Goal: Information Seeking & Learning: Check status

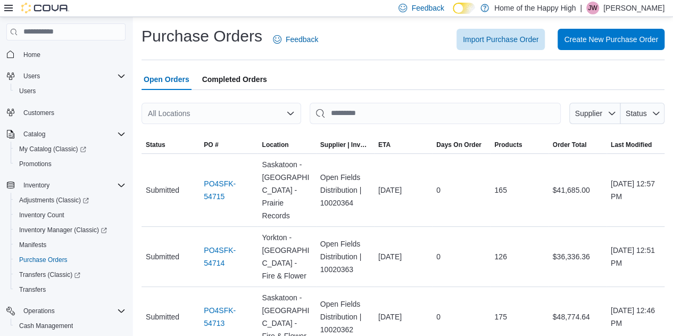
click at [228, 120] on div "All Locations" at bounding box center [221, 113] width 160 height 21
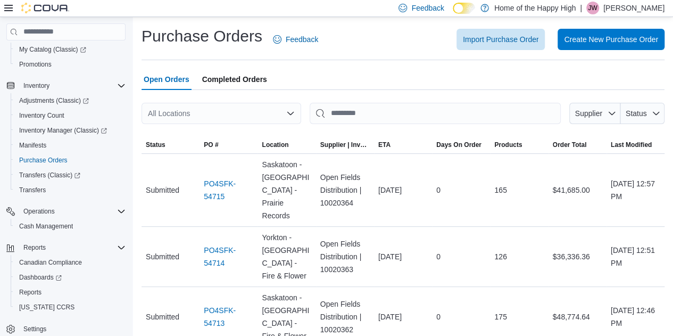
click at [228, 120] on div "All Locations" at bounding box center [221, 113] width 160 height 21
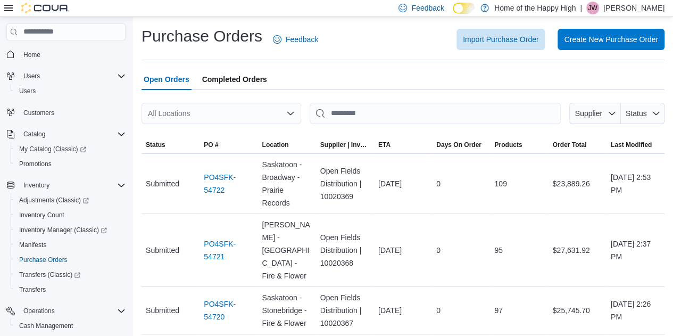
click at [234, 118] on div "All Locations" at bounding box center [221, 113] width 160 height 21
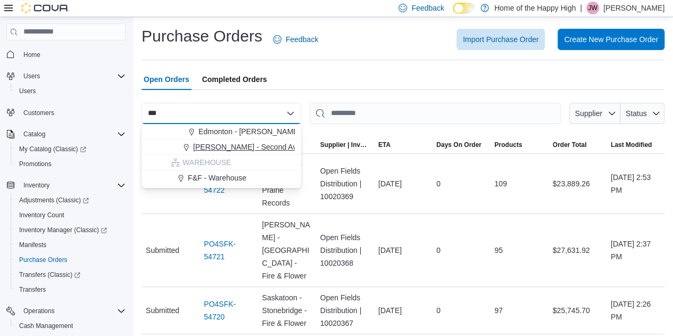
type input "***"
click at [238, 147] on span "Warman - Second Ave - Prairie Records" at bounding box center [275, 146] width 165 height 11
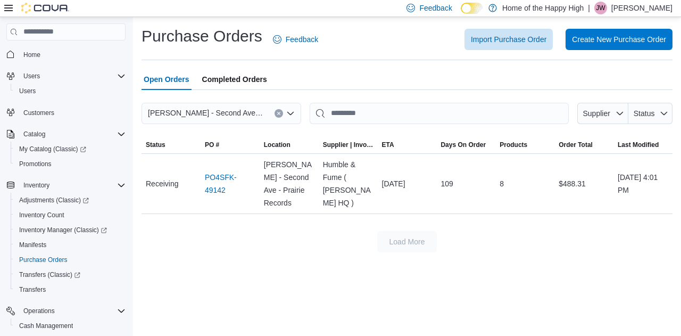
click at [277, 112] on icon "Clear input" at bounding box center [279, 113] width 4 height 4
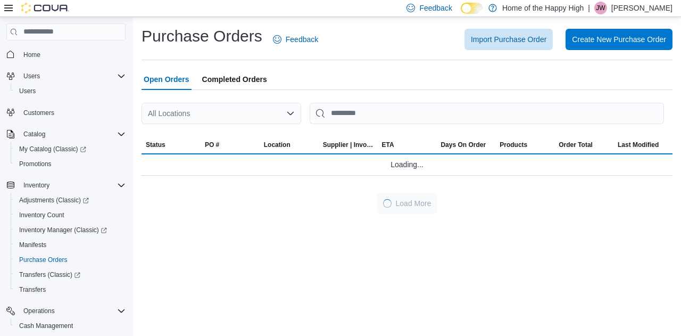
click at [327, 86] on div "Open Orders Completed Orders" at bounding box center [406, 79] width 531 height 21
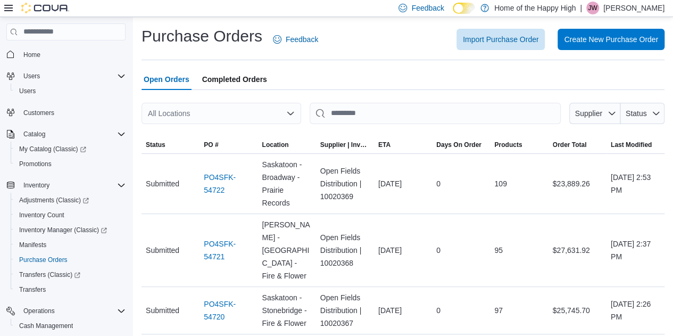
click at [235, 115] on div "All Locations" at bounding box center [221, 113] width 160 height 21
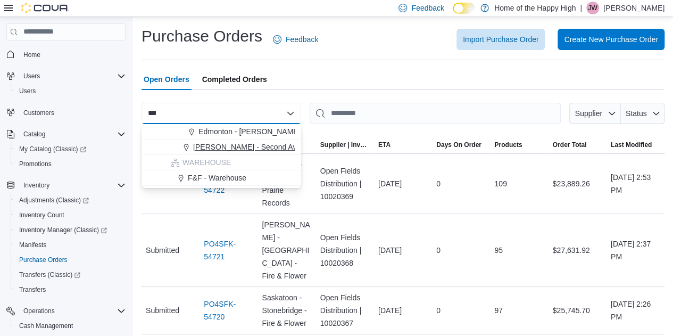
type input "***"
click at [221, 145] on span "Warman - Second Ave - Prairie Records" at bounding box center [275, 146] width 165 height 11
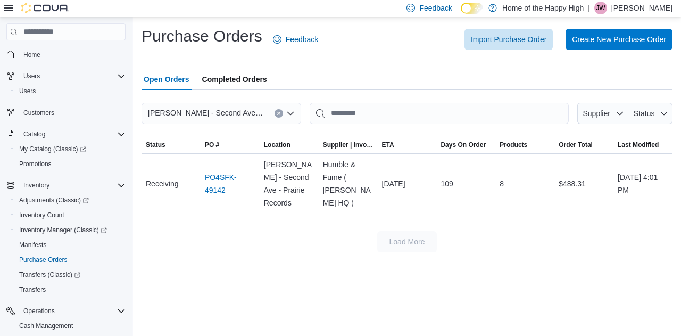
click at [279, 116] on button "Clear input" at bounding box center [278, 113] width 9 height 9
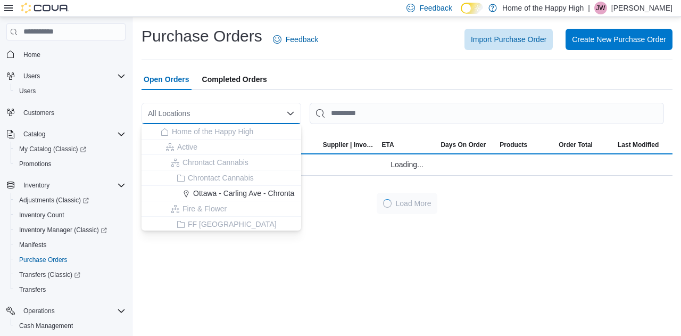
click at [356, 60] on div "Purchase Orders Feedback Import Purchase Order Create New Purchase Order Open O…" at bounding box center [406, 120] width 531 height 188
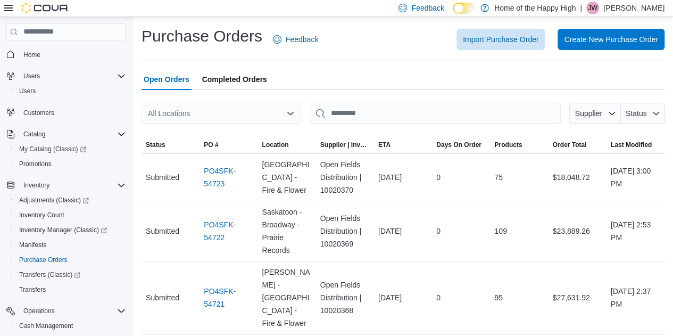
click at [224, 119] on div "All Locations" at bounding box center [221, 113] width 160 height 21
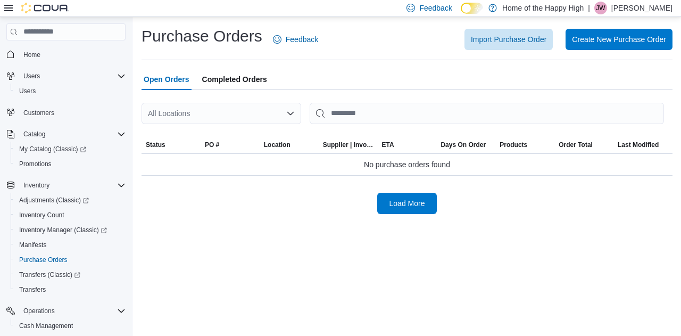
click at [220, 105] on div "All Locations" at bounding box center [221, 113] width 160 height 21
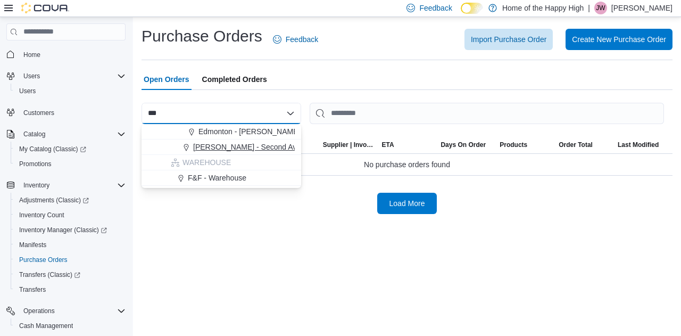
type input "***"
click at [222, 147] on span "[PERSON_NAME] - Second Ave - Prairie Records" at bounding box center [275, 146] width 165 height 11
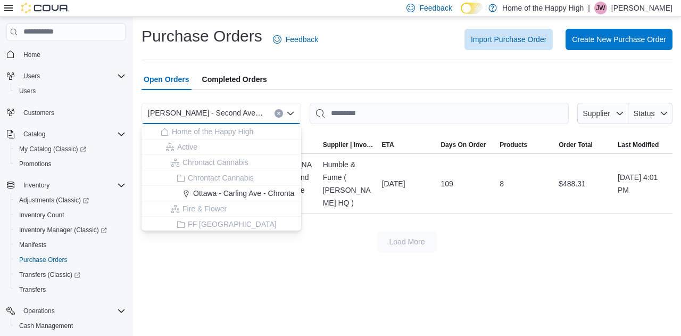
click at [270, 114] on div "[PERSON_NAME] - Second Ave - Prairie Records Combo box. Selected. [PERSON_NAME]…" at bounding box center [221, 113] width 160 height 21
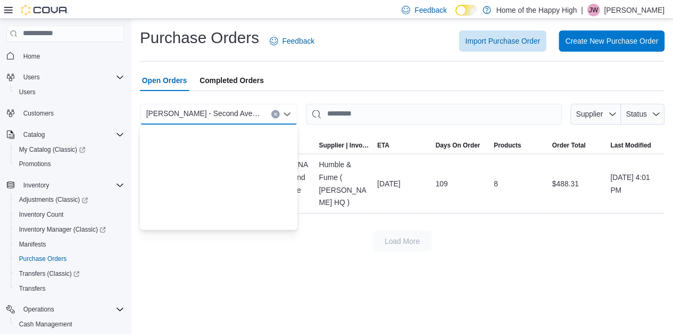
scroll to position [2100, 0]
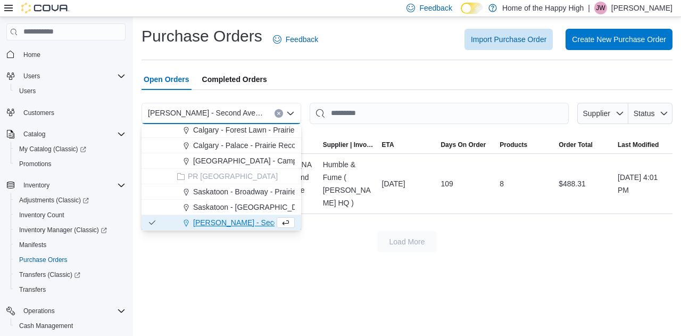
click at [320, 69] on div "Open Orders Completed Orders" at bounding box center [406, 79] width 531 height 21
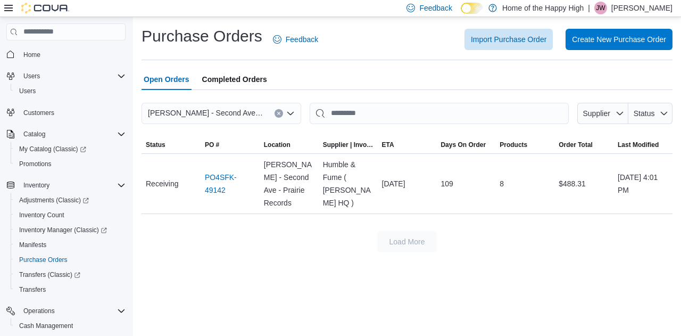
click at [277, 118] on div "[PERSON_NAME] - Second Ave - Prairie Records" at bounding box center [221, 113] width 160 height 21
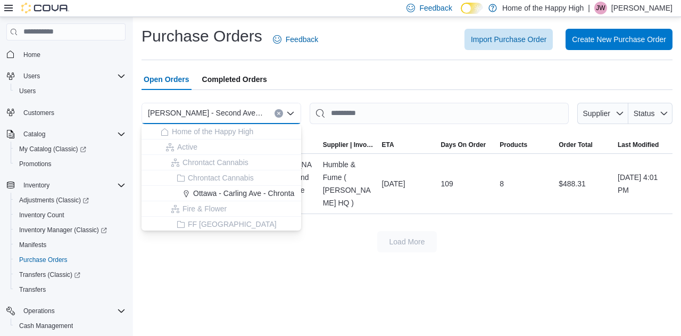
click at [278, 114] on icon "Clear input" at bounding box center [278, 113] width 3 height 3
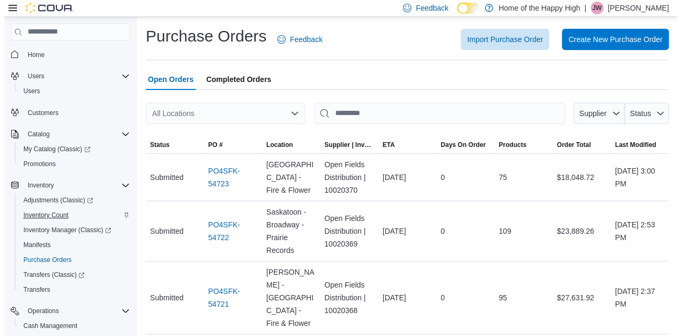
scroll to position [116, 0]
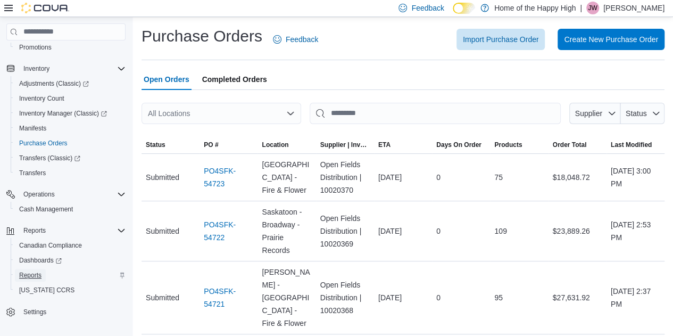
click at [31, 275] on span "Reports" at bounding box center [30, 275] width 22 height 9
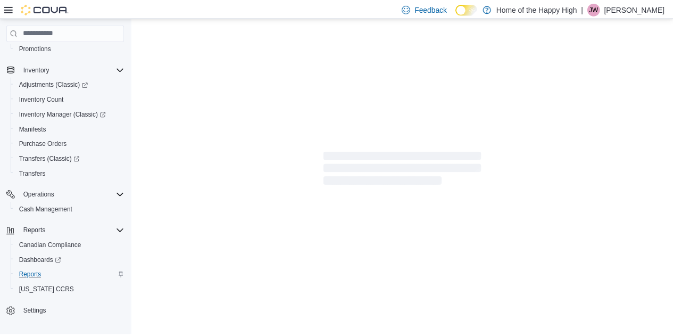
scroll to position [99, 0]
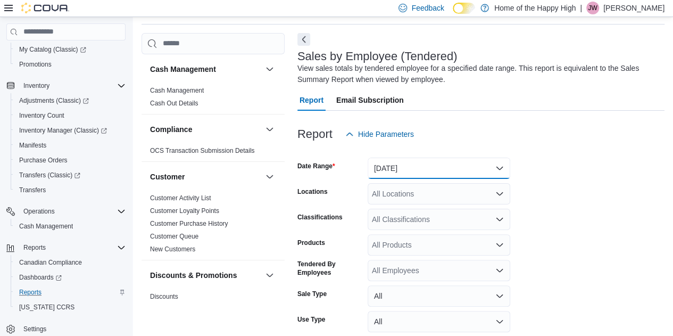
click at [410, 169] on button "[DATE]" at bounding box center [439, 167] width 143 height 21
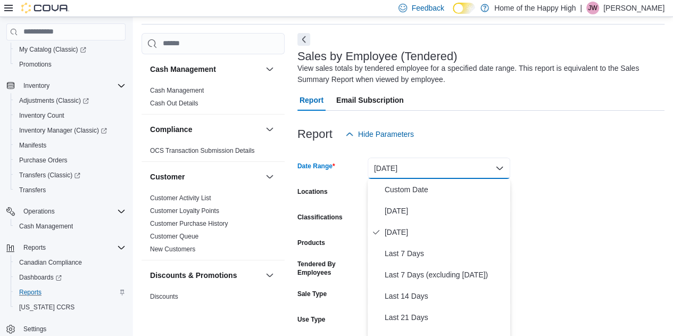
scroll to position [38, 0]
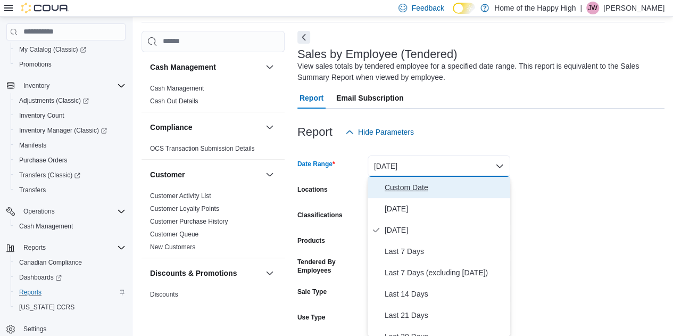
click at [402, 189] on span "Custom Date" at bounding box center [445, 187] width 121 height 13
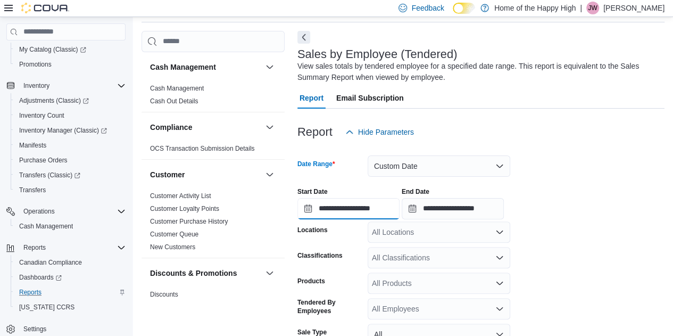
click at [346, 212] on input "**********" at bounding box center [348, 208] width 102 height 21
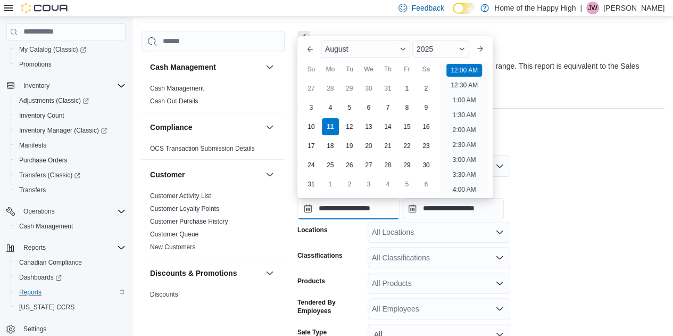
scroll to position [33, 0]
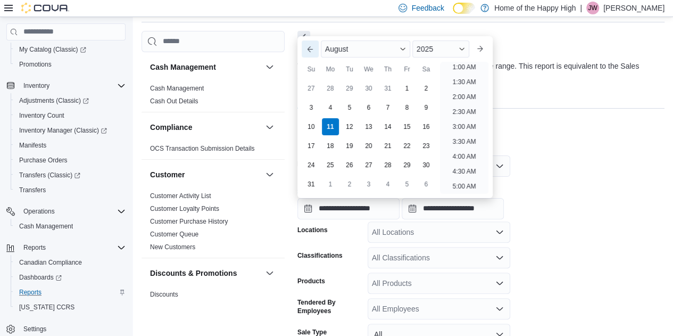
click at [307, 48] on button "Previous Month" at bounding box center [310, 48] width 17 height 17
click at [307, 48] on h3 "Sales by Employee (Tendered)" at bounding box center [377, 54] width 160 height 13
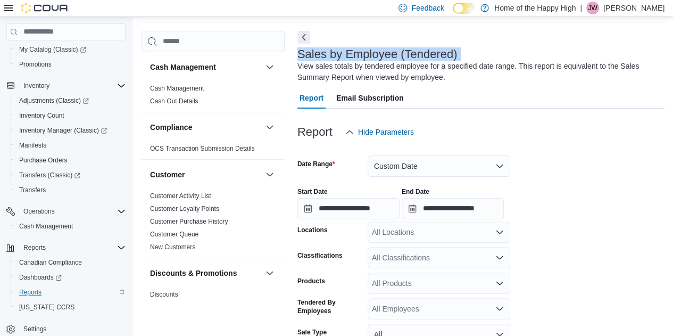
click at [307, 48] on h3 "Sales by Employee (Tendered)" at bounding box center [377, 54] width 160 height 13
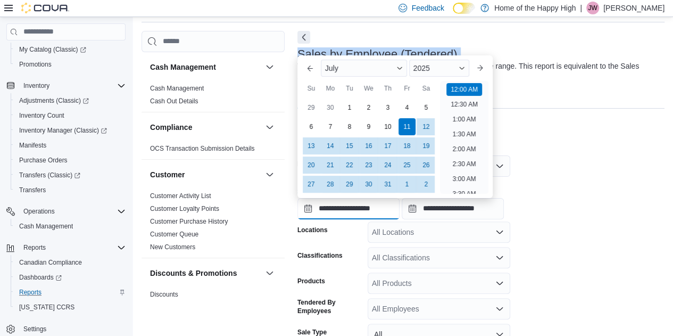
click at [341, 218] on input "**********" at bounding box center [348, 208] width 102 height 21
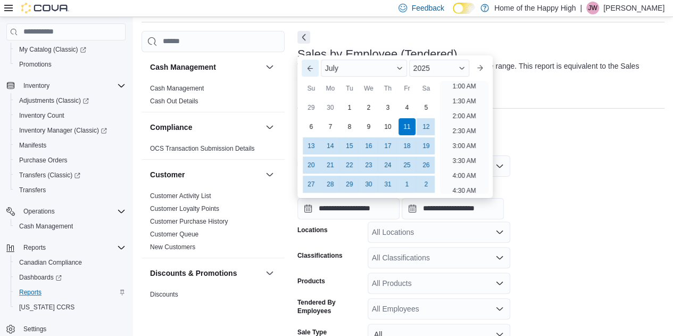
click at [314, 69] on button "Previous Month" at bounding box center [310, 68] width 17 height 17
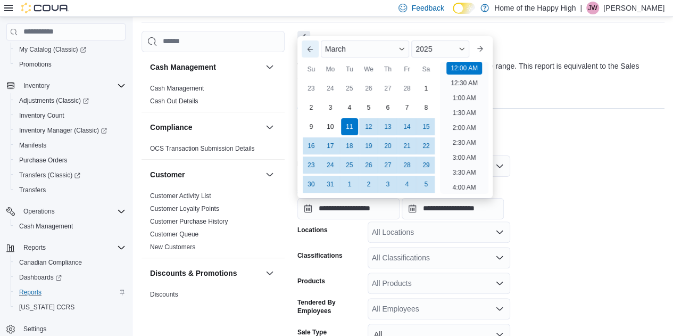
click at [311, 54] on button "Previous Month" at bounding box center [310, 48] width 17 height 17
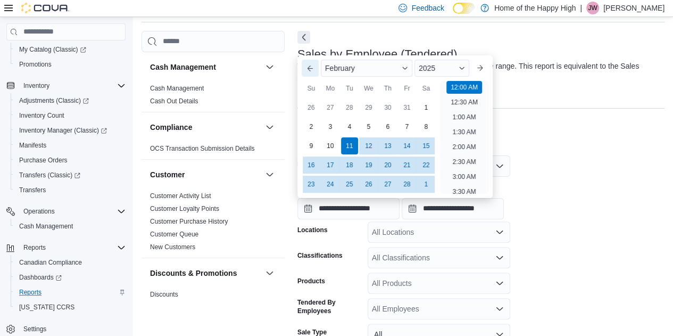
click at [311, 66] on button "Previous Month" at bounding box center [310, 68] width 17 height 17
click at [375, 102] on div "1" at bounding box center [368, 107] width 19 height 19
type input "**********"
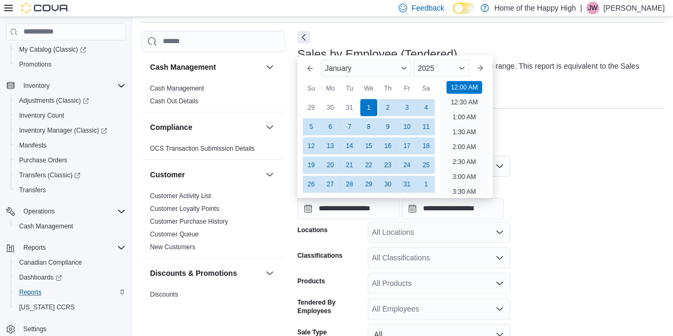
click at [450, 221] on div "All Locations" at bounding box center [439, 231] width 143 height 21
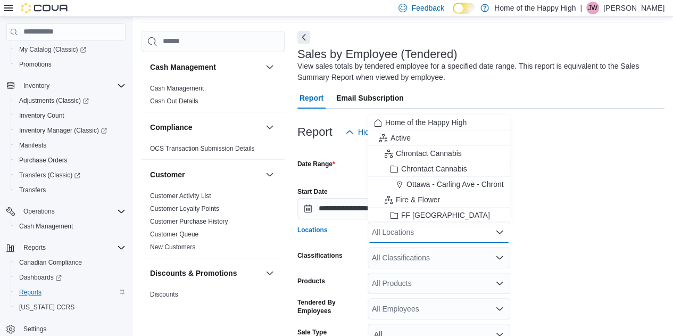
click at [584, 188] on div "**********" at bounding box center [480, 199] width 367 height 40
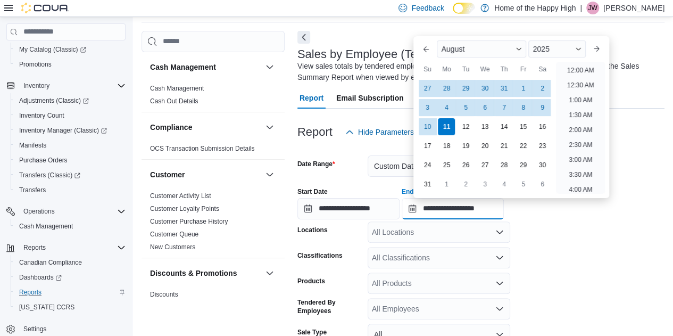
click at [457, 214] on input "**********" at bounding box center [453, 208] width 102 height 21
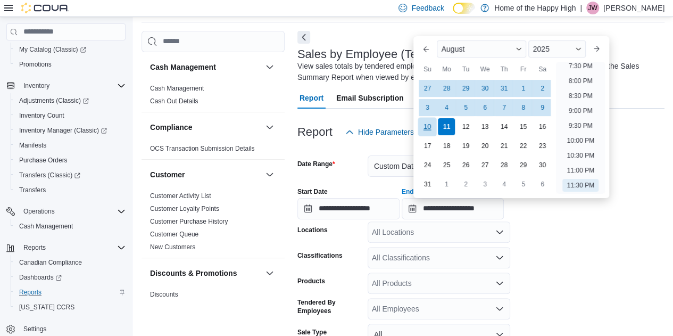
click at [430, 123] on div "10" at bounding box center [427, 126] width 19 height 19
type input "**********"
click at [435, 224] on div "All Locations" at bounding box center [439, 231] width 143 height 21
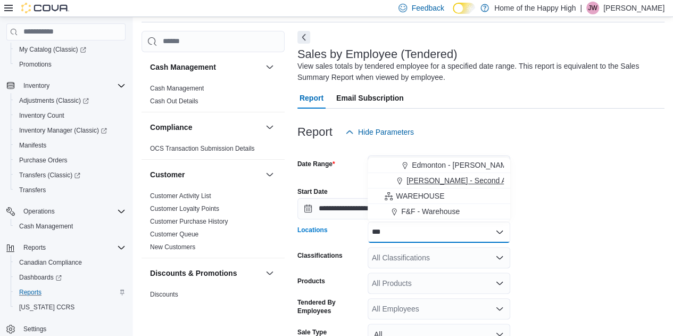
type input "***"
click at [438, 181] on span "[PERSON_NAME] - Second Ave - Prairie Records" at bounding box center [488, 180] width 165 height 11
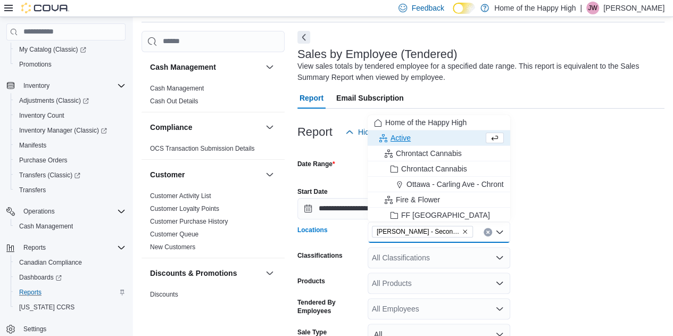
click at [503, 247] on div "All Classifications" at bounding box center [439, 257] width 143 height 21
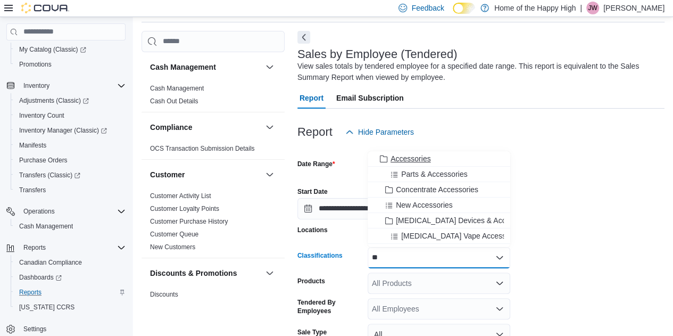
type input "**"
click at [429, 159] on span "Accessories" at bounding box center [410, 158] width 40 height 11
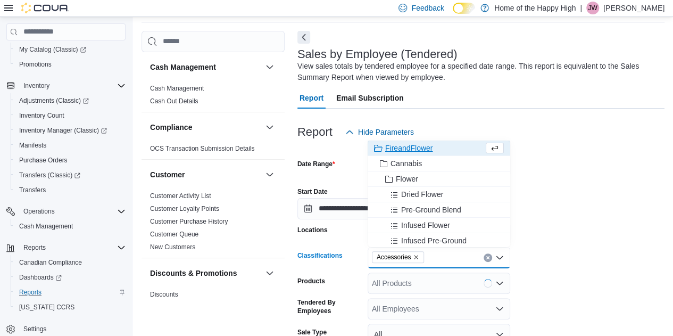
click at [552, 226] on form "**********" at bounding box center [480, 284] width 367 height 283
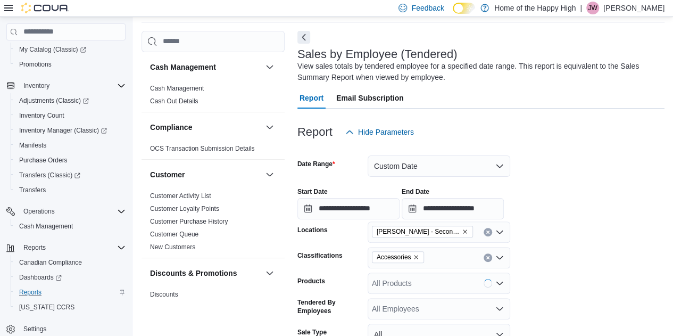
scroll to position [148, 0]
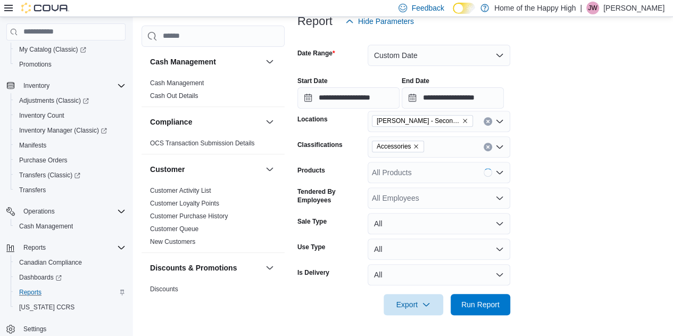
click at [489, 315] on div at bounding box center [480, 321] width 367 height 13
click at [498, 304] on span "Run Report" at bounding box center [480, 303] width 38 height 11
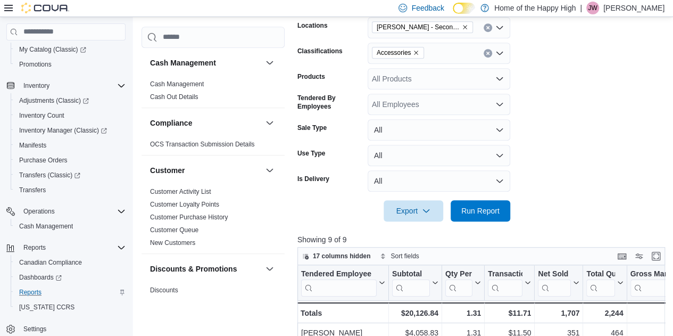
scroll to position [242, 0]
click at [488, 54] on icon "Clear input" at bounding box center [487, 53] width 3 height 3
click at [489, 213] on span "Run Report" at bounding box center [480, 210] width 38 height 11
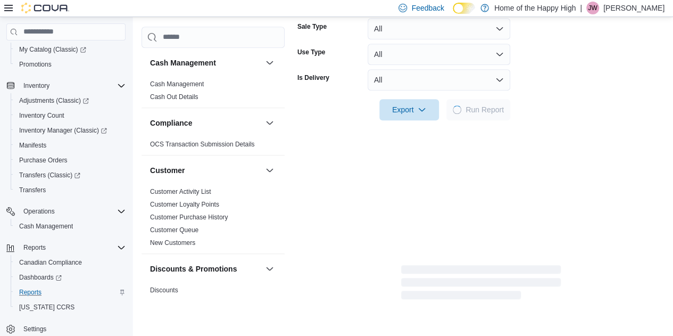
scroll to position [344, 0]
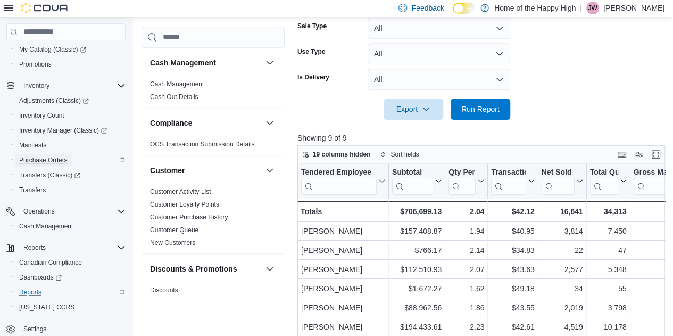
click at [40, 163] on span "Purchase Orders" at bounding box center [43, 160] width 48 height 9
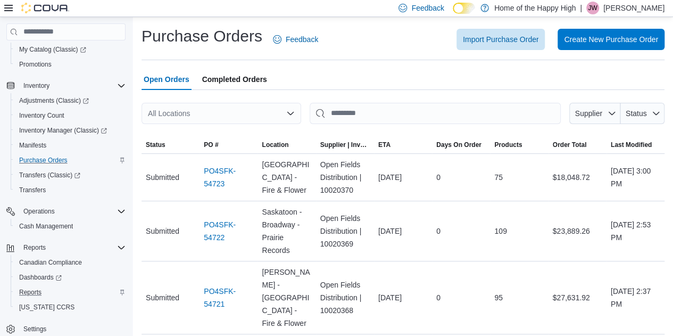
click at [172, 116] on div "All Locations" at bounding box center [221, 113] width 160 height 21
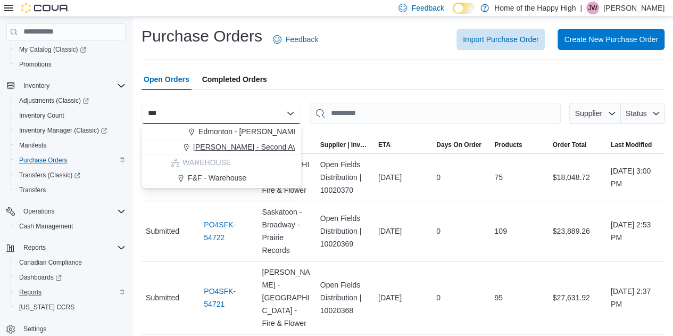
type input "***"
click at [217, 148] on span "[PERSON_NAME] - Second Ave - Prairie Records" at bounding box center [275, 146] width 165 height 11
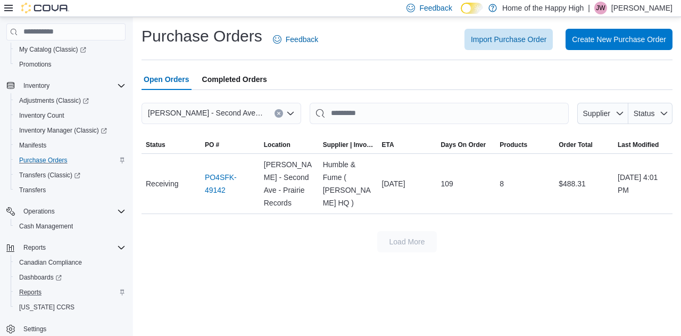
click at [278, 114] on icon "Clear input" at bounding box center [279, 113] width 4 height 4
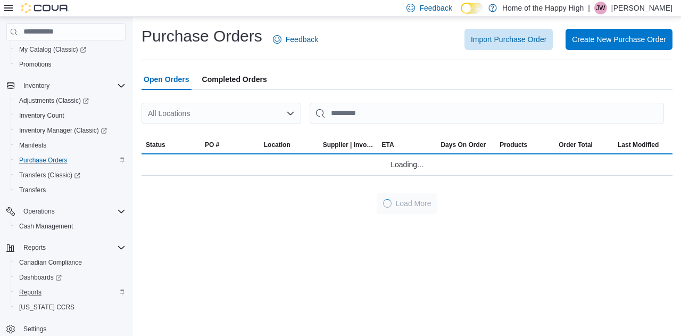
click at [360, 36] on div "Import Purchase Order Create New Purchase Order" at bounding box center [502, 39] width 342 height 21
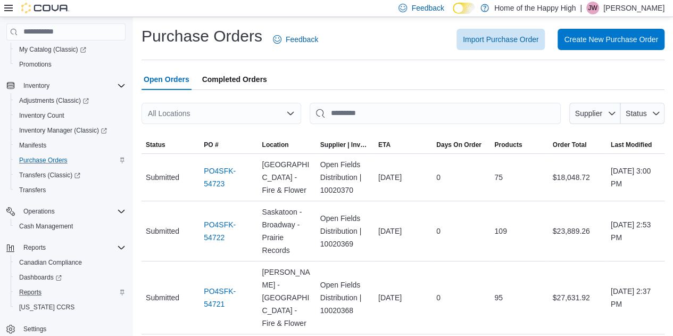
click at [204, 111] on div "All Locations" at bounding box center [221, 113] width 160 height 21
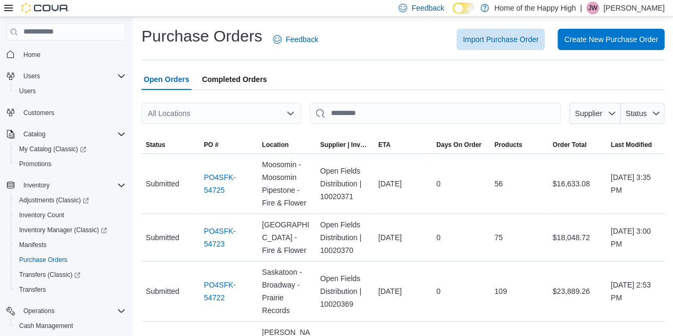
click at [206, 106] on div "All Locations" at bounding box center [221, 113] width 160 height 21
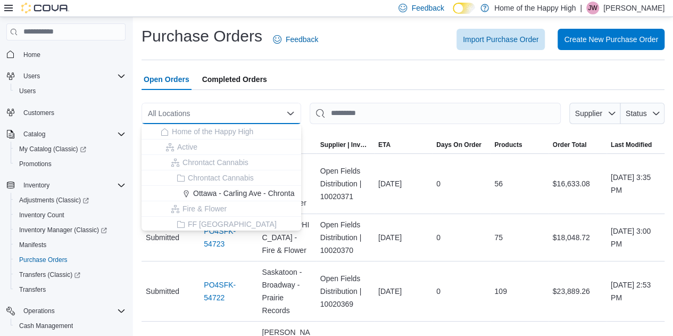
click at [206, 106] on div "All Locations Combo box. Selected. Combo box input. All Locations. Type some te…" at bounding box center [221, 113] width 160 height 21
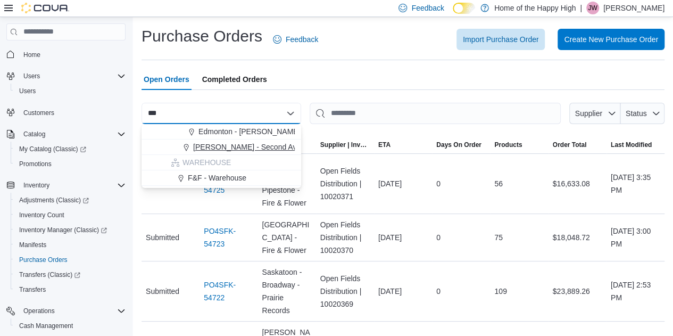
type input "***"
click at [210, 145] on span "Warman - Second Ave - Prairie Records" at bounding box center [275, 146] width 165 height 11
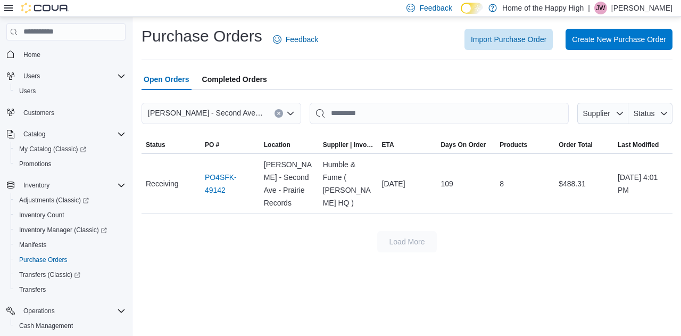
click at [279, 111] on icon "Clear input" at bounding box center [279, 113] width 4 height 4
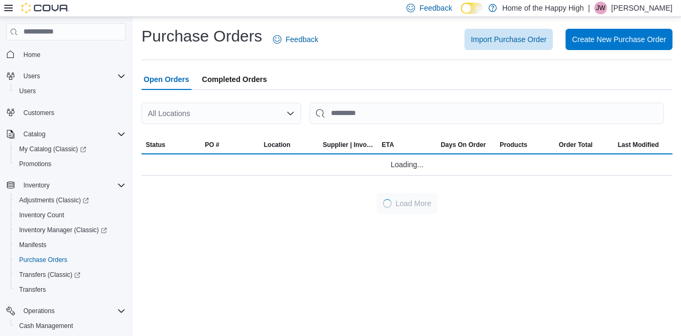
click at [321, 84] on div "Open Orders Completed Orders" at bounding box center [406, 79] width 531 height 21
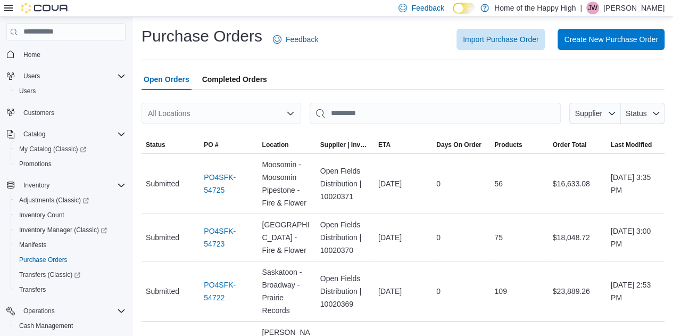
click at [341, 53] on div "Purchase Orders Feedback Import Purchase Order Create New Purchase Order" at bounding box center [402, 43] width 523 height 35
